Goal: Task Accomplishment & Management: Manage account settings

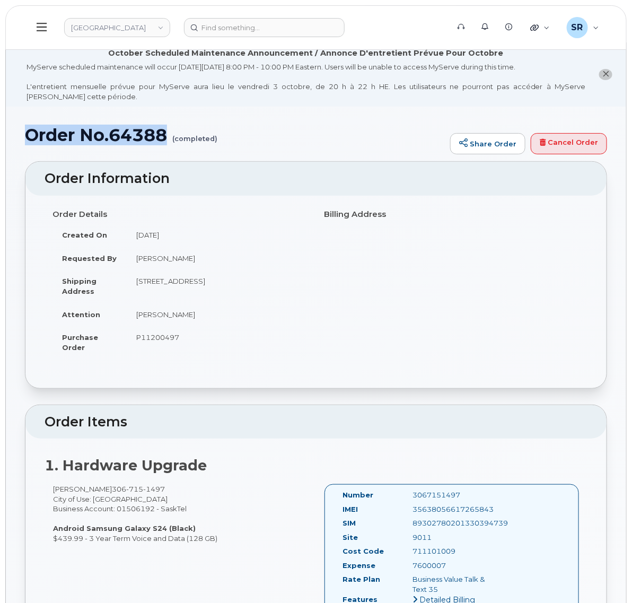
scroll to position [116, 0]
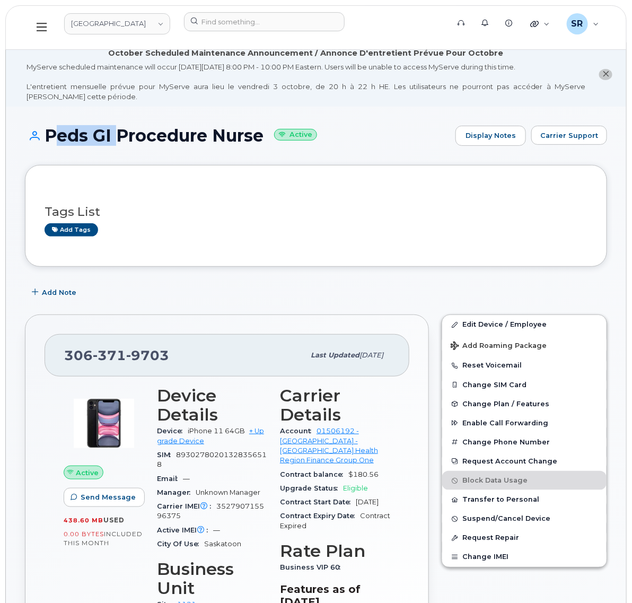
drag, startPoint x: 49, startPoint y: 136, endPoint x: 111, endPoint y: 139, distance: 62.7
click at [111, 139] on h1 "Peds GI Procedure Nurse Active" at bounding box center [237, 135] width 425 height 19
click at [199, 208] on h3 "Tags List" at bounding box center [316, 211] width 543 height 13
click at [134, 21] on link "[GEOGRAPHIC_DATA]" at bounding box center [117, 23] width 106 height 21
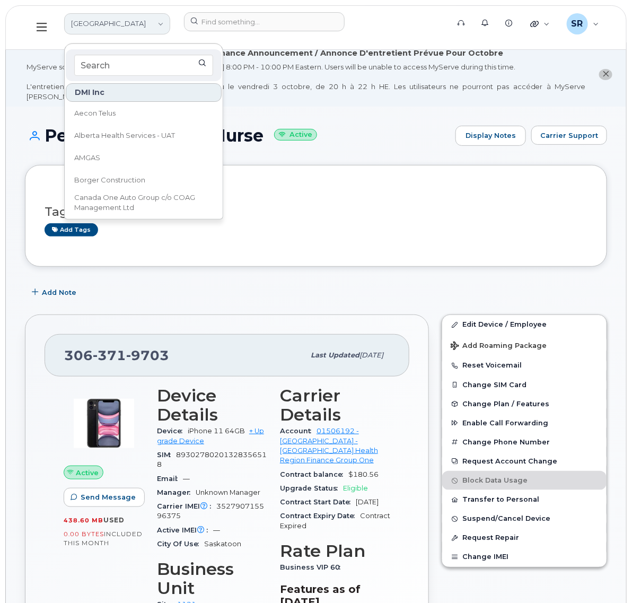
click at [138, 24] on link "[GEOGRAPHIC_DATA]" at bounding box center [117, 23] width 106 height 21
click at [354, 99] on div "MyServe scheduled maintenance will occur on Friday October 3rd, 8:00 PM - 10:00…" at bounding box center [306, 81] width 559 height 39
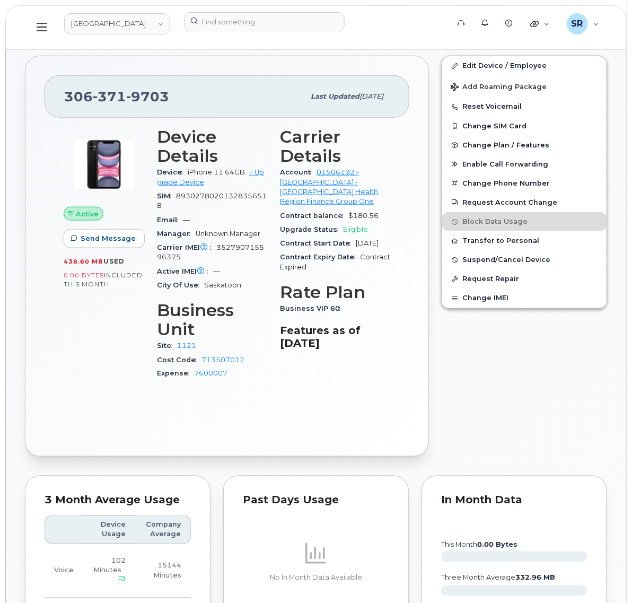
scroll to position [265, 0]
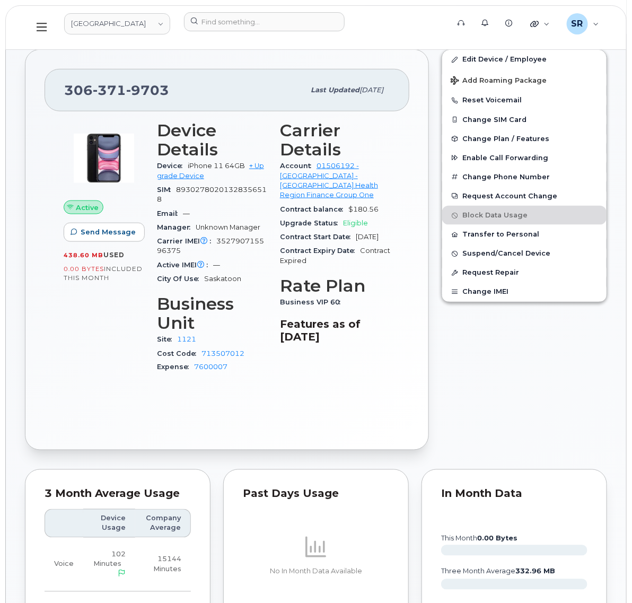
click at [266, 548] on p at bounding box center [316, 546] width 146 height 25
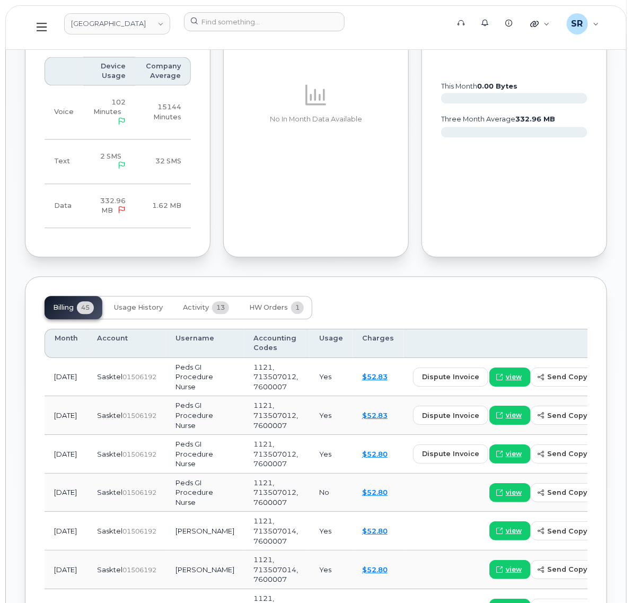
scroll to position [795, 0]
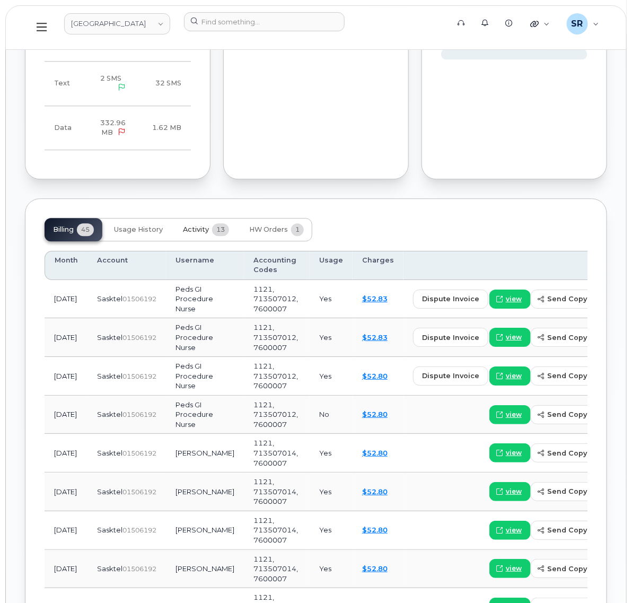
click at [210, 236] on button "Activity 13" at bounding box center [205, 229] width 63 height 23
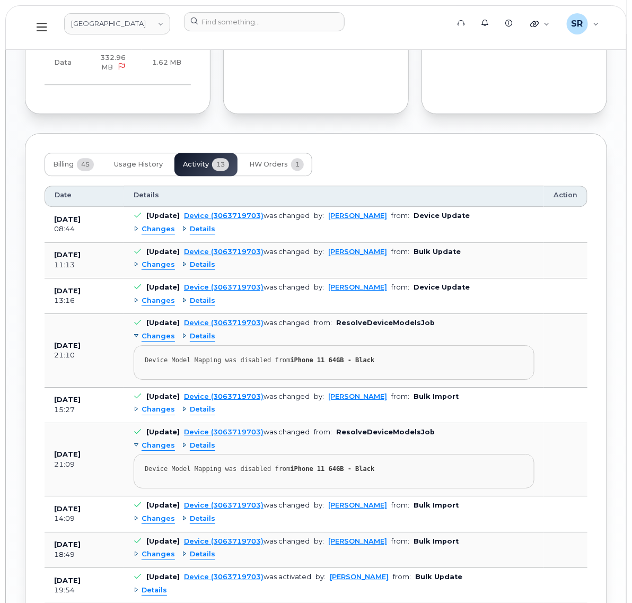
scroll to position [861, 0]
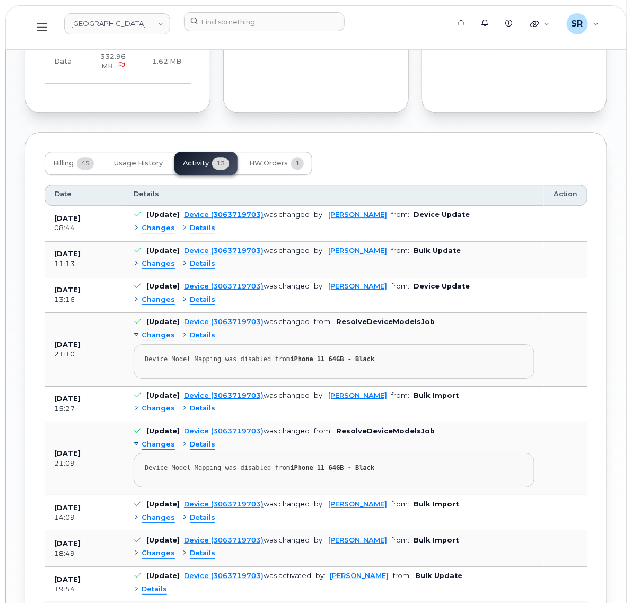
drag, startPoint x: 429, startPoint y: 261, endPoint x: 413, endPoint y: 260, distance: 15.9
click at [435, 261] on div "Changes Details" at bounding box center [334, 264] width 401 height 17
click at [216, 218] on link "Device (3063719703)" at bounding box center [224, 214] width 80 height 8
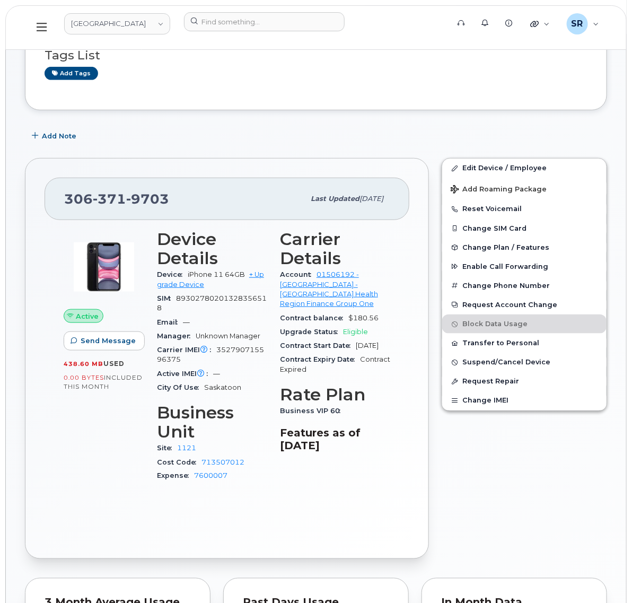
scroll to position [133, 0]
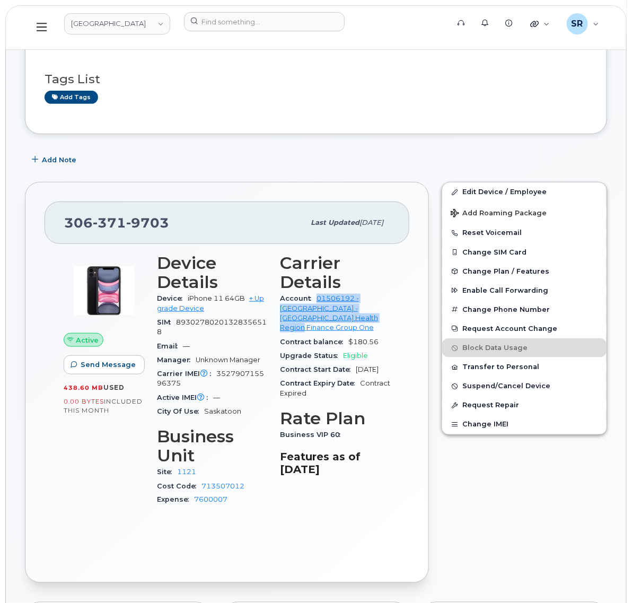
drag, startPoint x: 314, startPoint y: 298, endPoint x: 364, endPoint y: 319, distance: 53.3
click at [364, 319] on div "Account 01506192 - SaskTel - Saskatoon Health Region Finance Group One" at bounding box center [335, 313] width 110 height 43
copy link "01506192 - [GEOGRAPHIC_DATA] - [GEOGRAPHIC_DATA] Health Region Finance Group One"
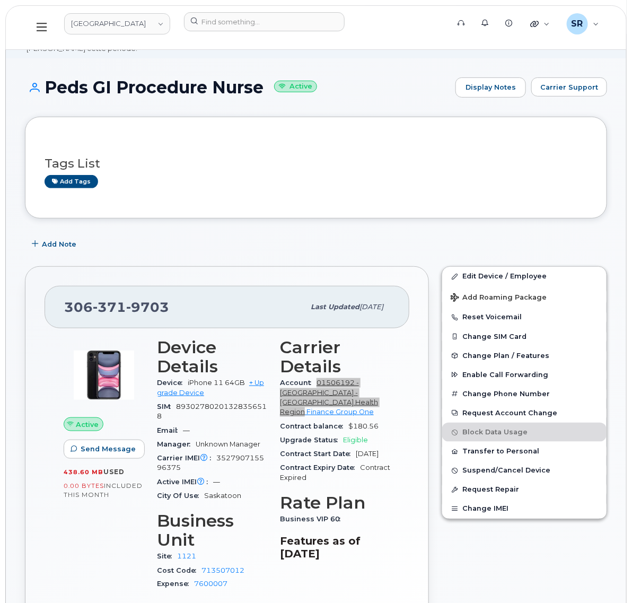
scroll to position [0, 0]
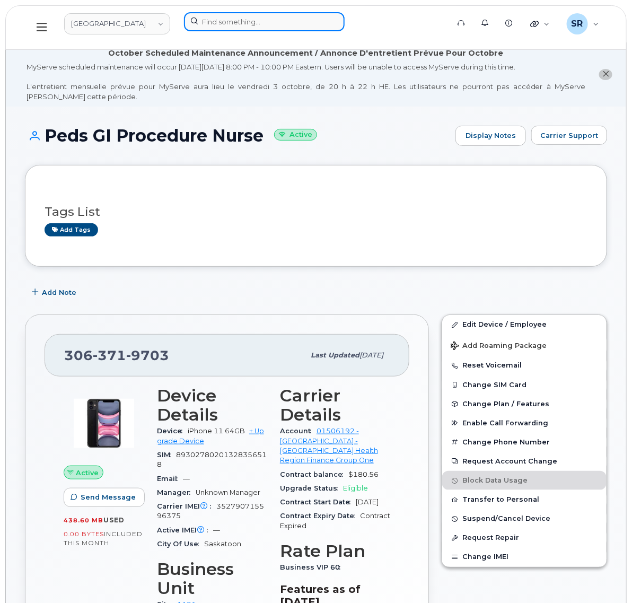
click at [289, 24] on input at bounding box center [264, 21] width 161 height 19
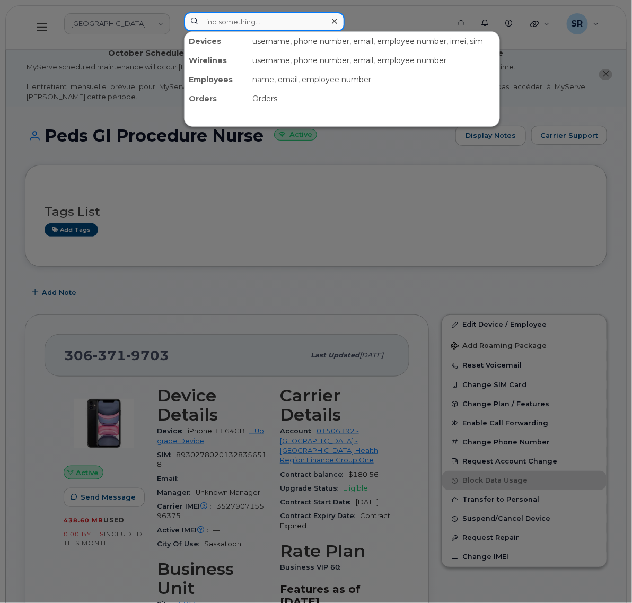
paste input "01506192 - [GEOGRAPHIC_DATA] - [GEOGRAPHIC_DATA] Health Region Finance Group One"
type input "01506192 - [GEOGRAPHIC_DATA] - [GEOGRAPHIC_DATA] Health Region Finance Group One"
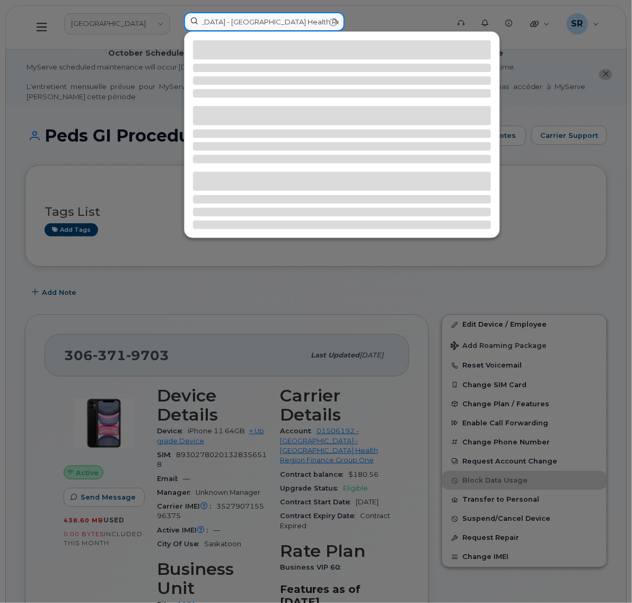
click at [331, 22] on input "01506192 - [GEOGRAPHIC_DATA] - [GEOGRAPHIC_DATA] Health Region Finance Group One" at bounding box center [264, 21] width 161 height 19
click at [332, 22] on input "01506192 - [GEOGRAPHIC_DATA] - [GEOGRAPHIC_DATA] Health Region Finance Group One" at bounding box center [264, 21] width 161 height 19
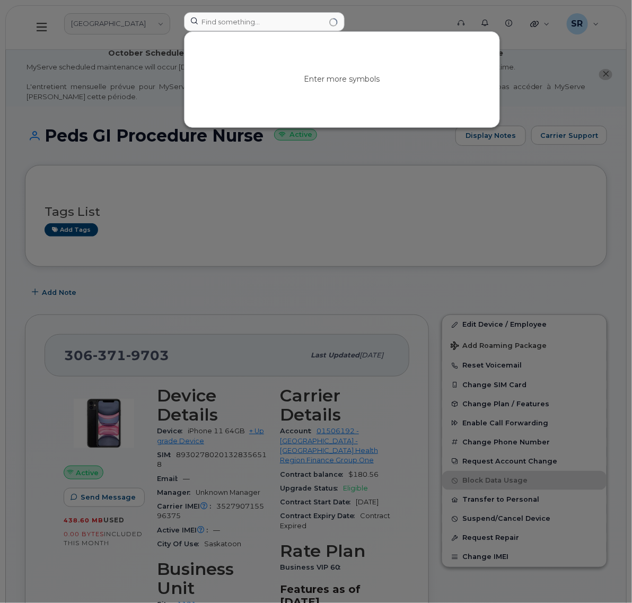
click at [382, 338] on div at bounding box center [316, 301] width 632 height 603
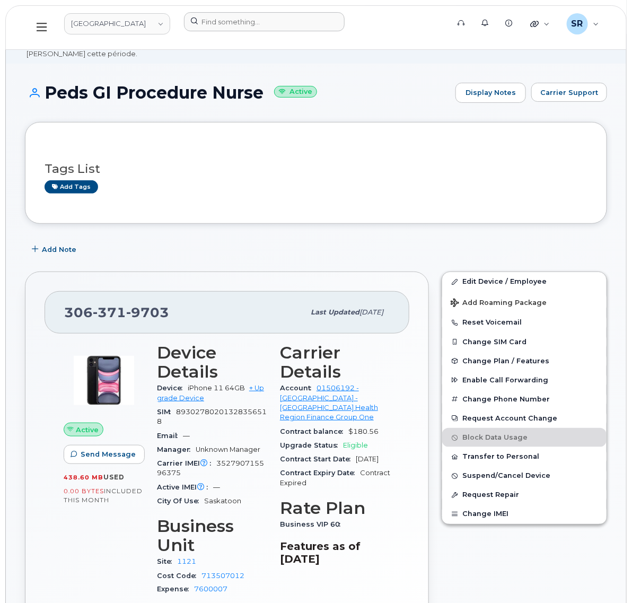
scroll to position [66, 0]
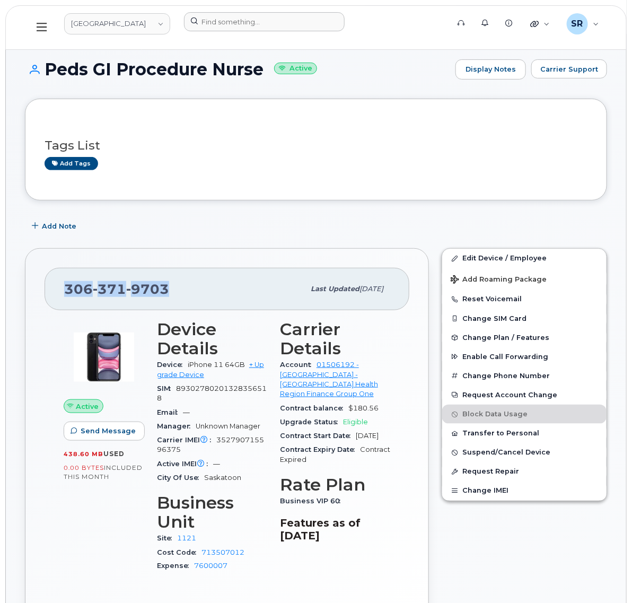
drag, startPoint x: 146, startPoint y: 287, endPoint x: 34, endPoint y: 294, distance: 111.5
click at [34, 294] on div "306 371 9703 Last updated Jun 25, 2025 Active Send Message 438.60 MB  used 0.00…" at bounding box center [227, 448] width 404 height 401
copy span "306 371 9703"
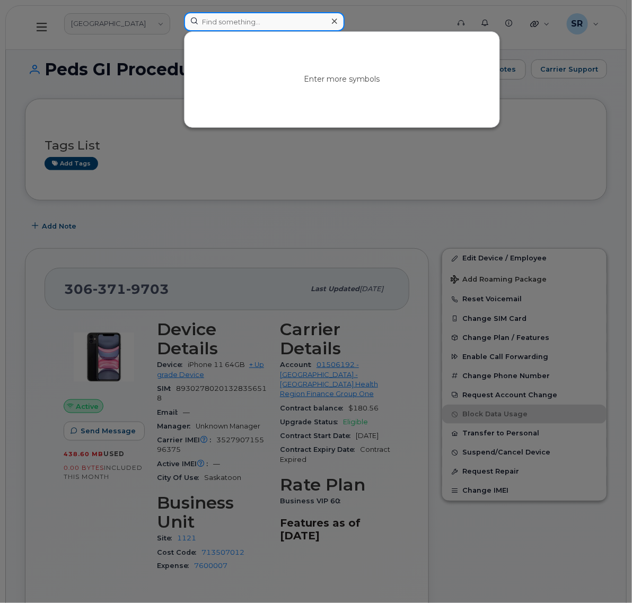
click at [284, 25] on input at bounding box center [264, 21] width 161 height 19
paste input "3063719703"
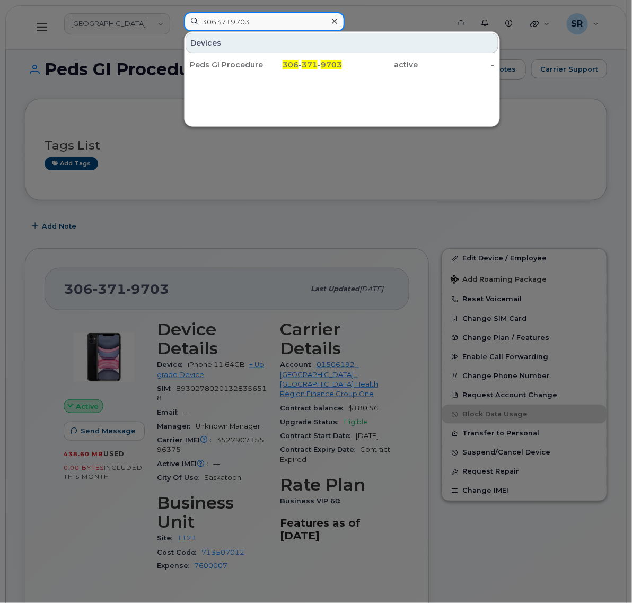
type input "3063719703"
click at [229, 216] on div at bounding box center [316, 301] width 632 height 603
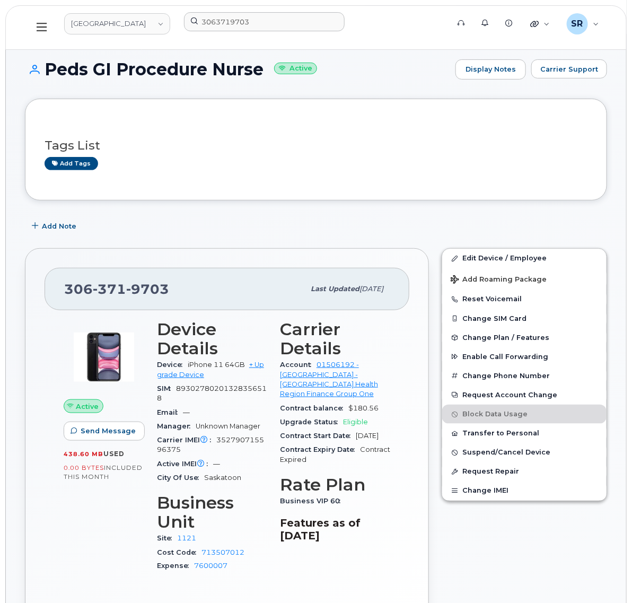
click at [48, 27] on button at bounding box center [42, 27] width 34 height 31
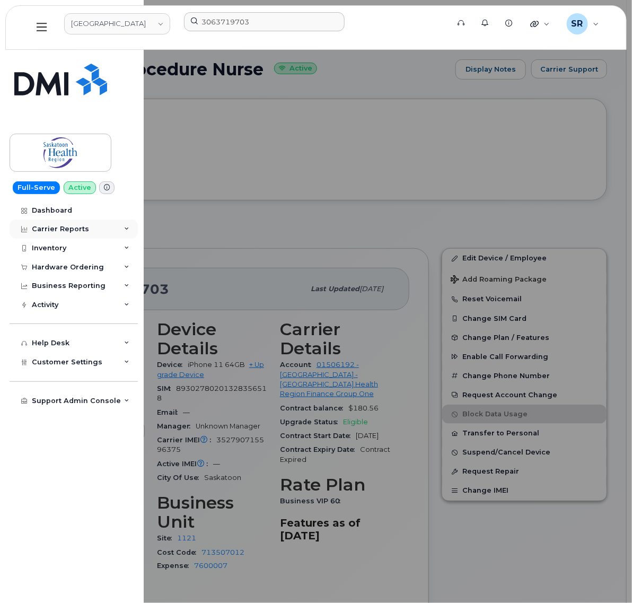
click at [102, 231] on div "Carrier Reports" at bounding box center [74, 228] width 128 height 19
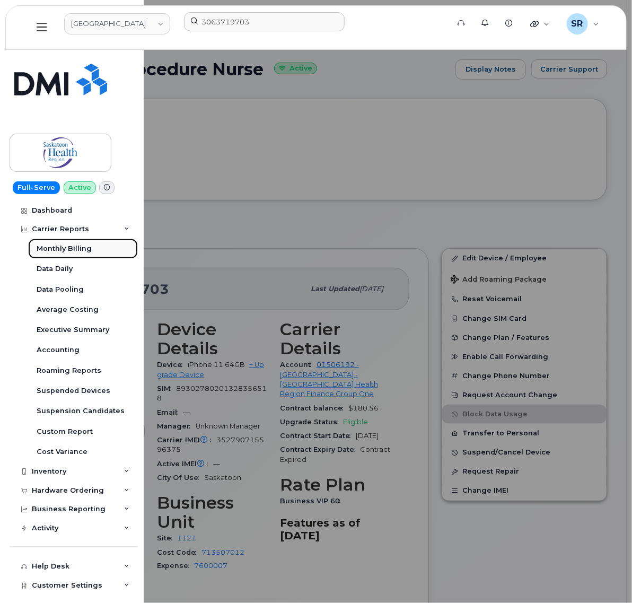
click at [101, 248] on link "Monthly Billing" at bounding box center [83, 249] width 110 height 20
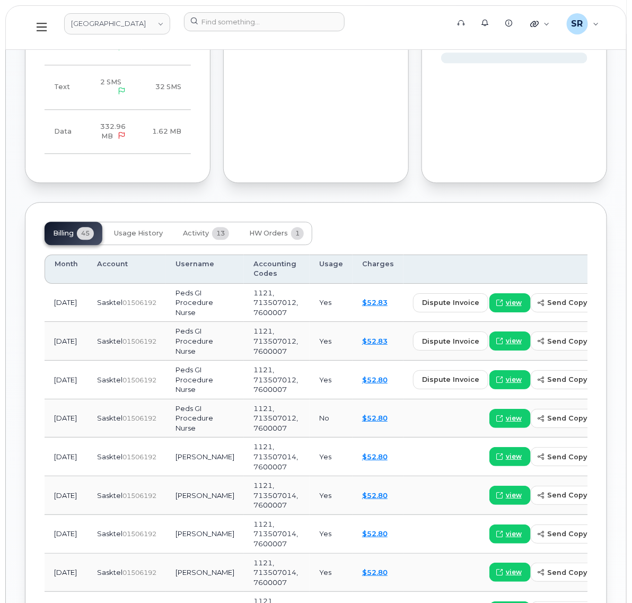
scroll to position [795, 0]
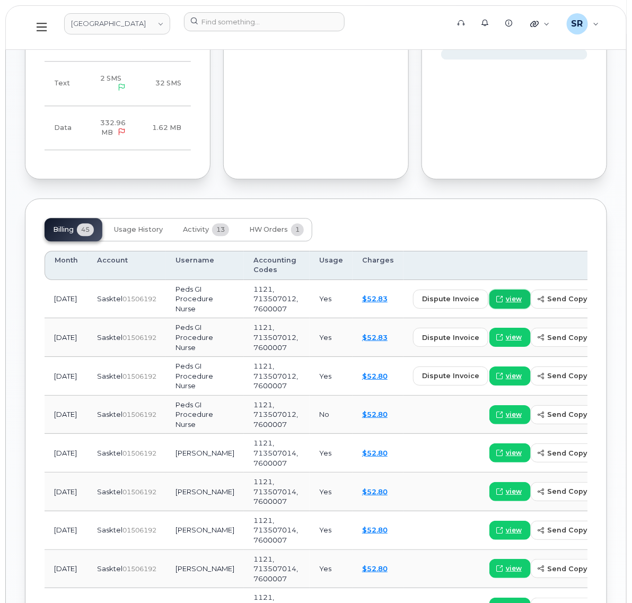
click at [495, 304] on span at bounding box center [500, 299] width 10 height 10
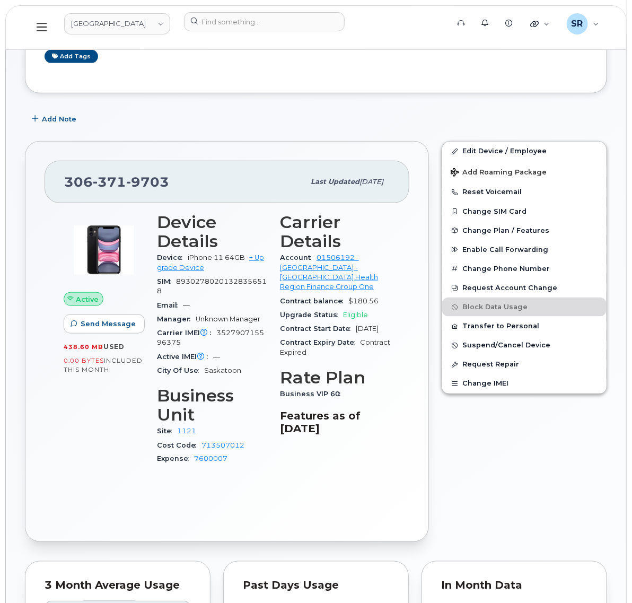
scroll to position [199, 0]
